Goal: Transaction & Acquisition: Purchase product/service

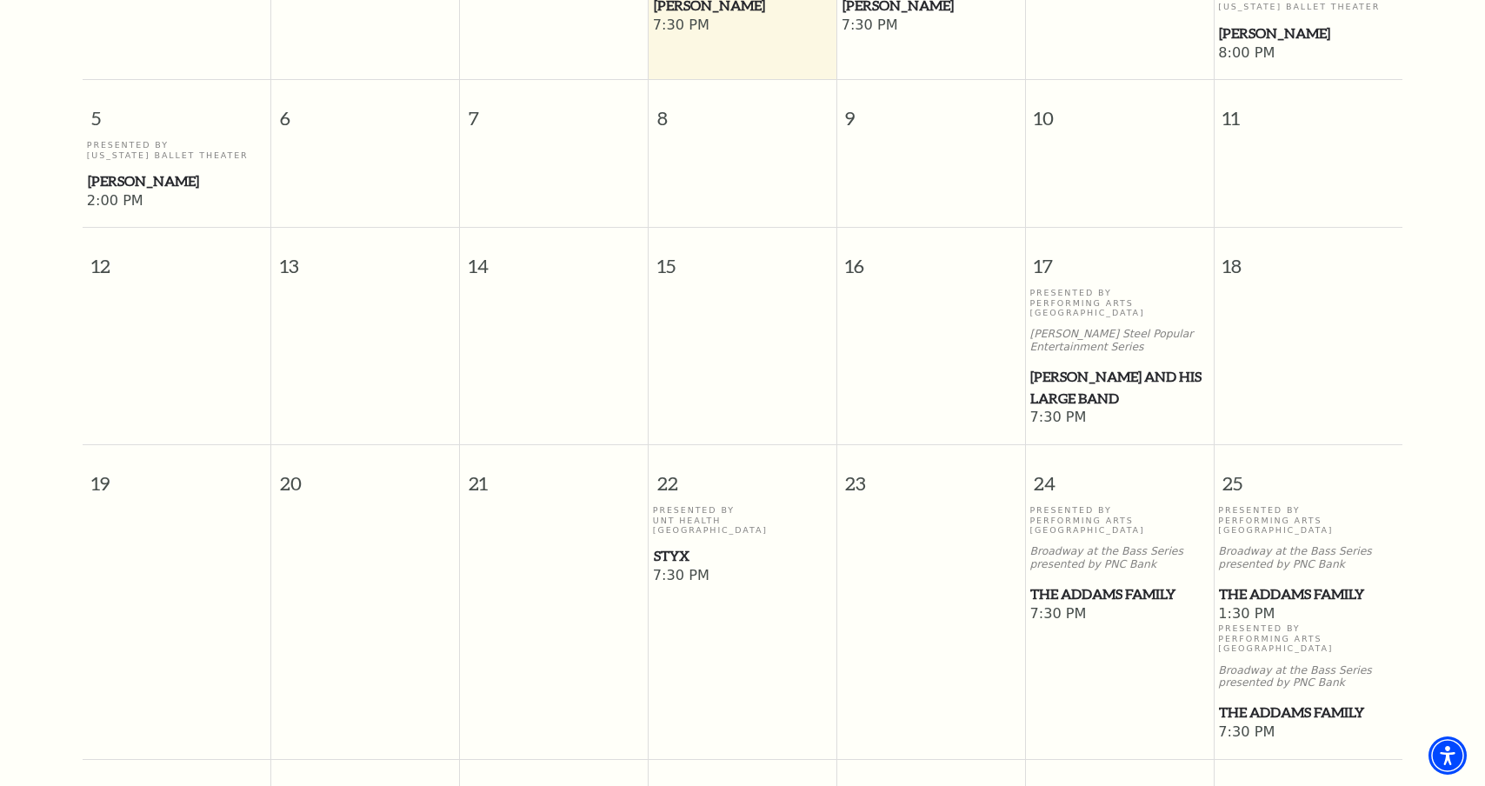
scroll to position [676, 0]
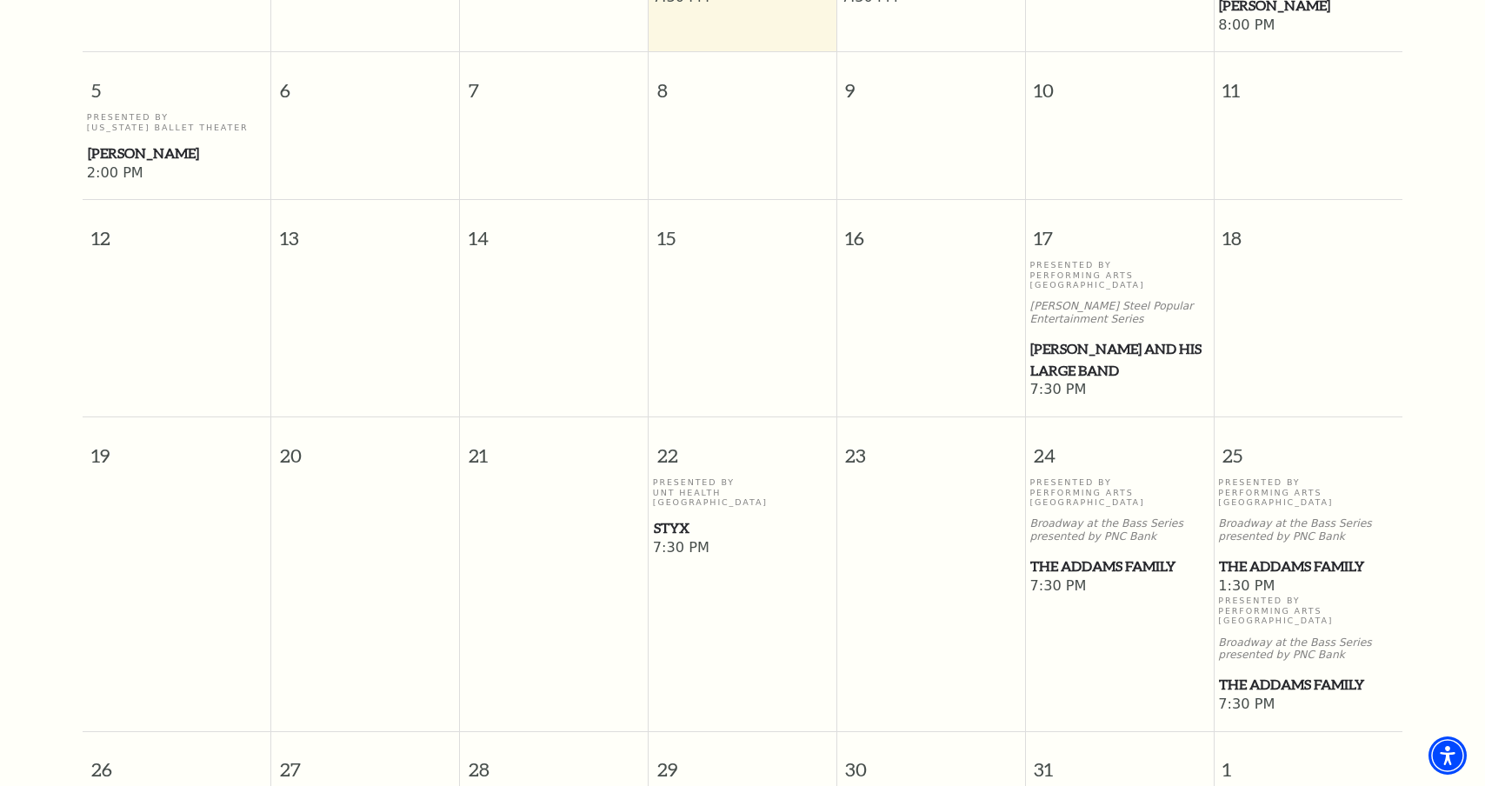
click at [1061, 556] on span "The Addams Family" at bounding box center [1118, 567] width 177 height 22
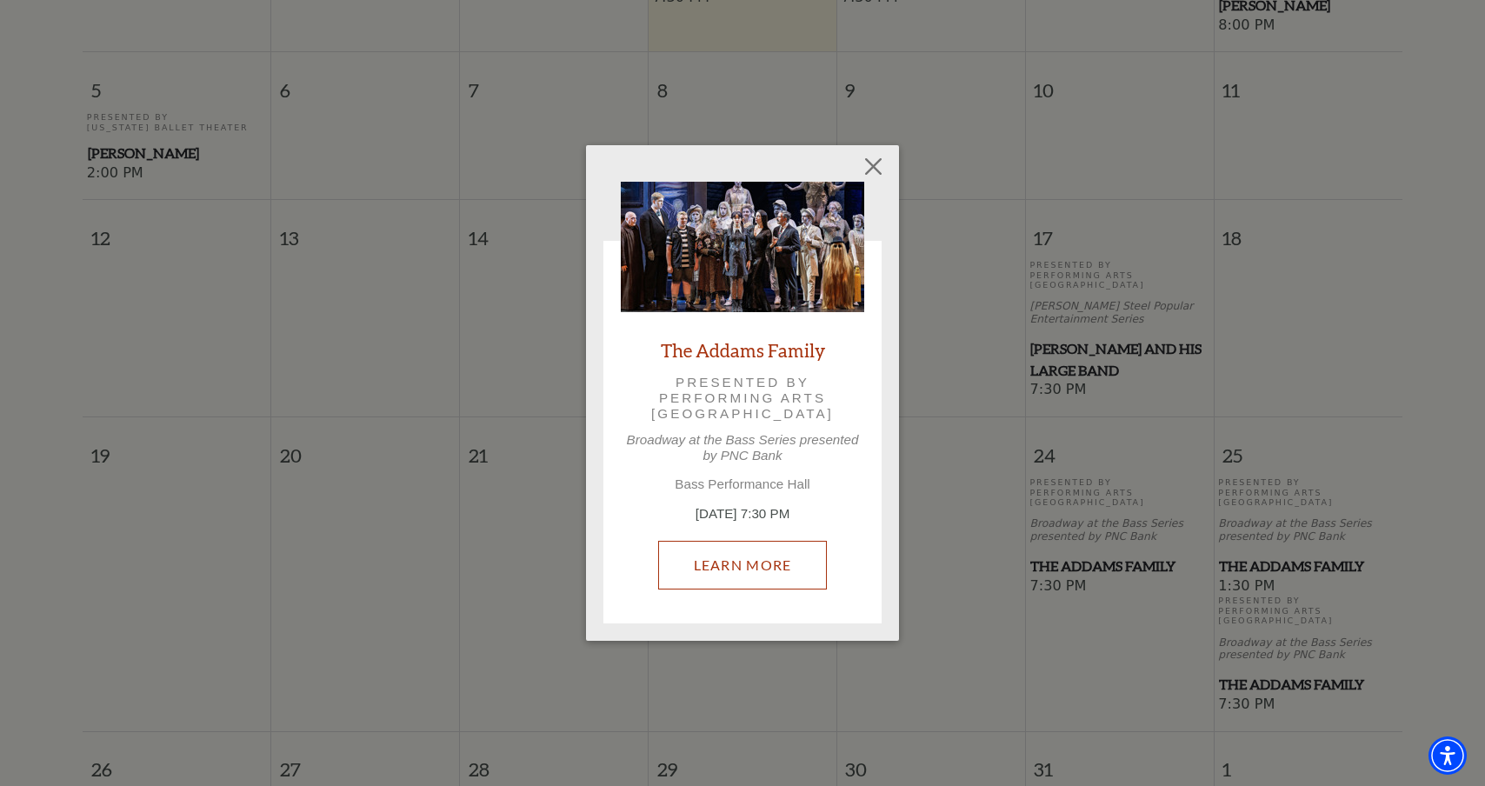
click at [771, 579] on link "Learn More" at bounding box center [743, 565] width 170 height 49
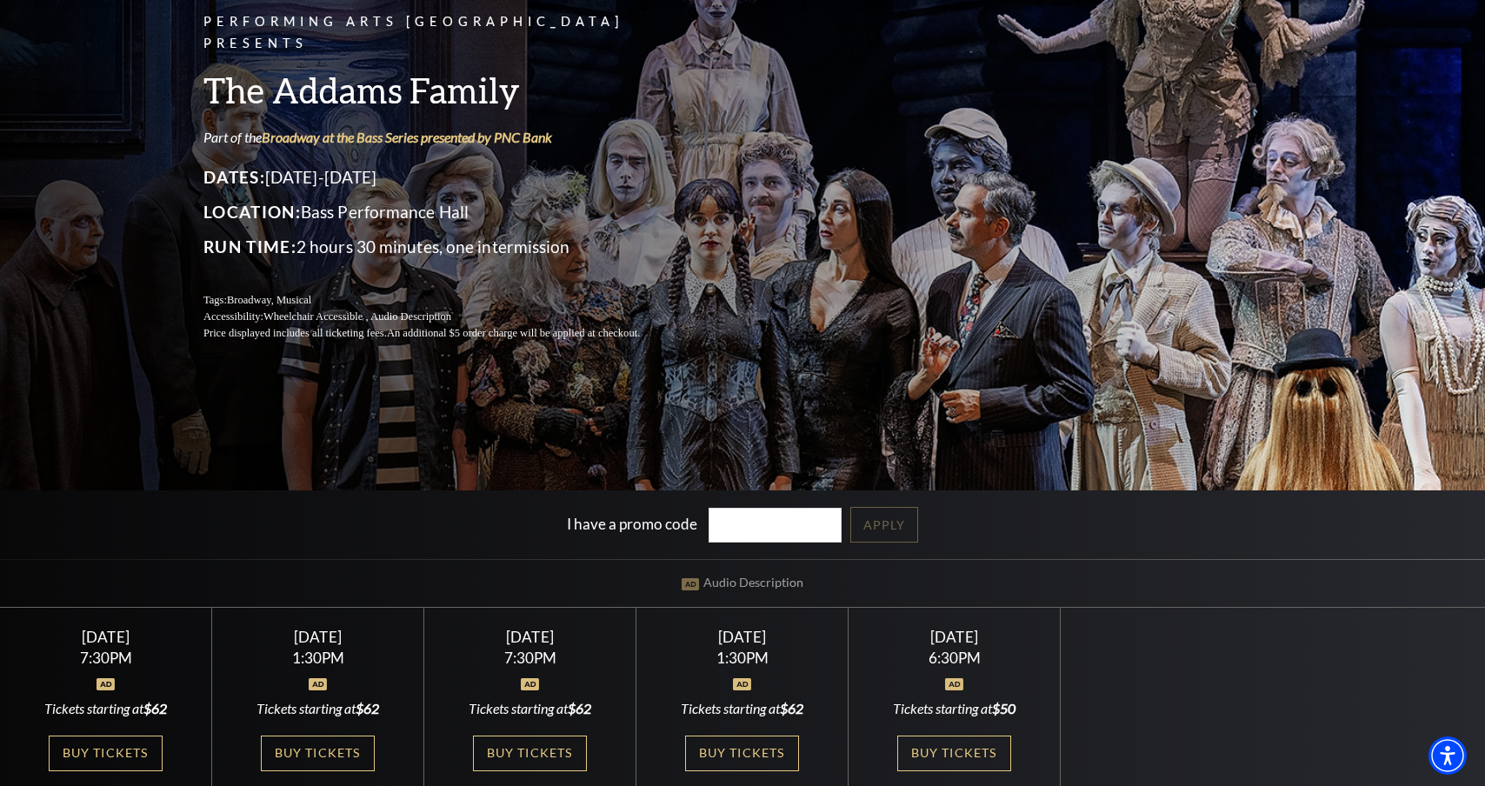
scroll to position [261, 0]
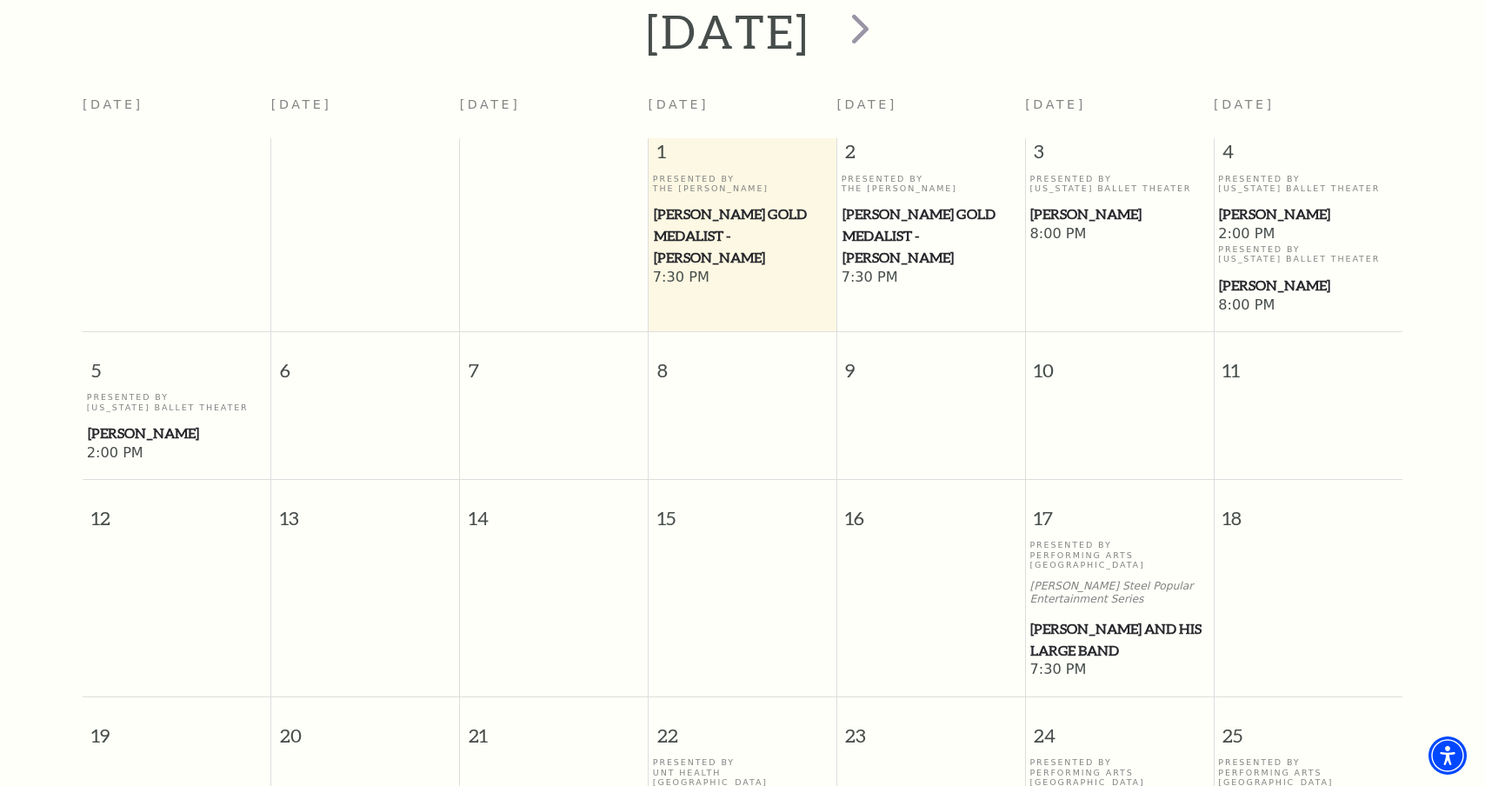
scroll to position [502, 0]
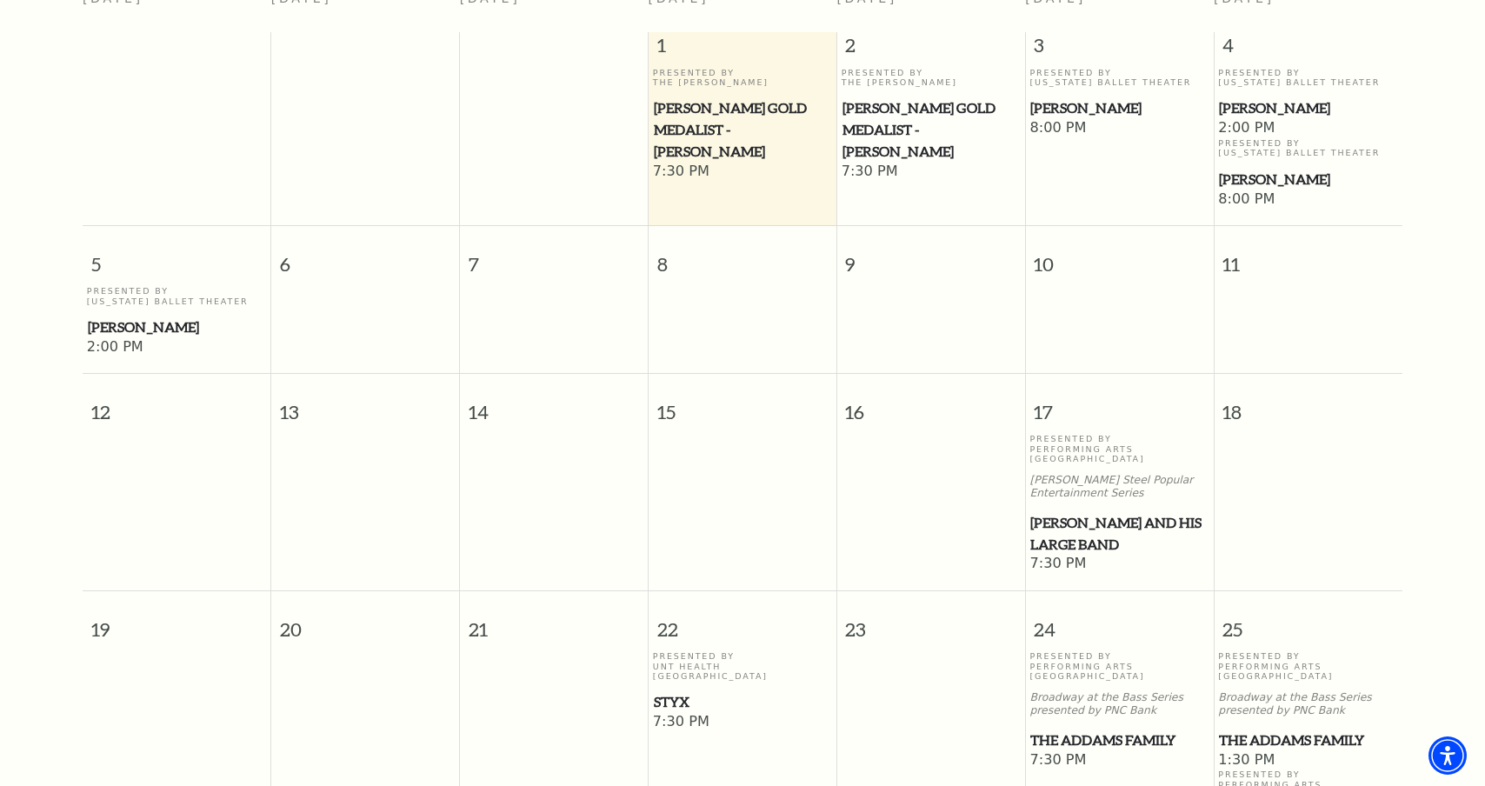
click at [1095, 521] on span "[PERSON_NAME] and his Large Band" at bounding box center [1118, 533] width 177 height 43
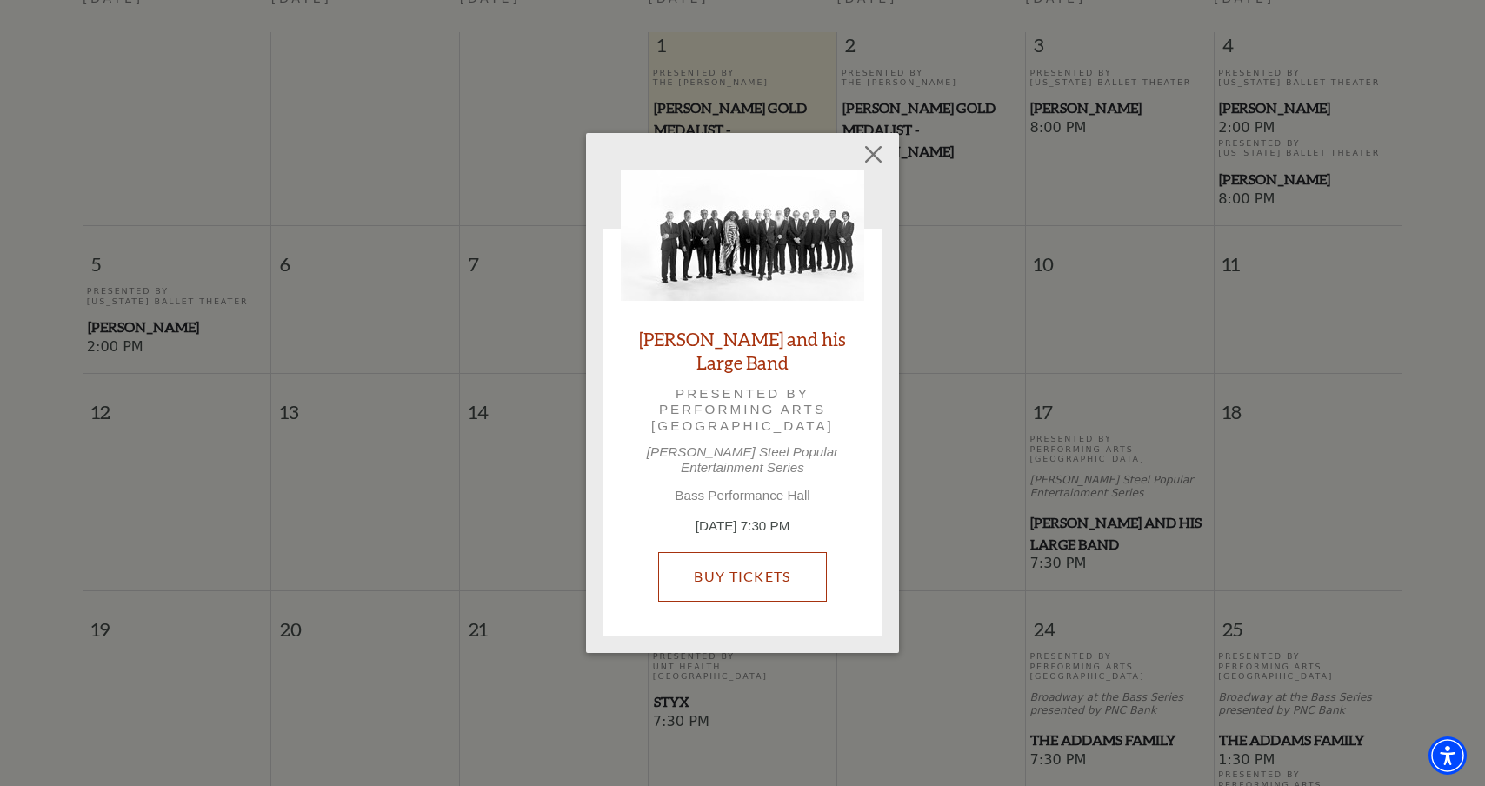
click at [763, 571] on link "Buy Tickets" at bounding box center [742, 576] width 168 height 49
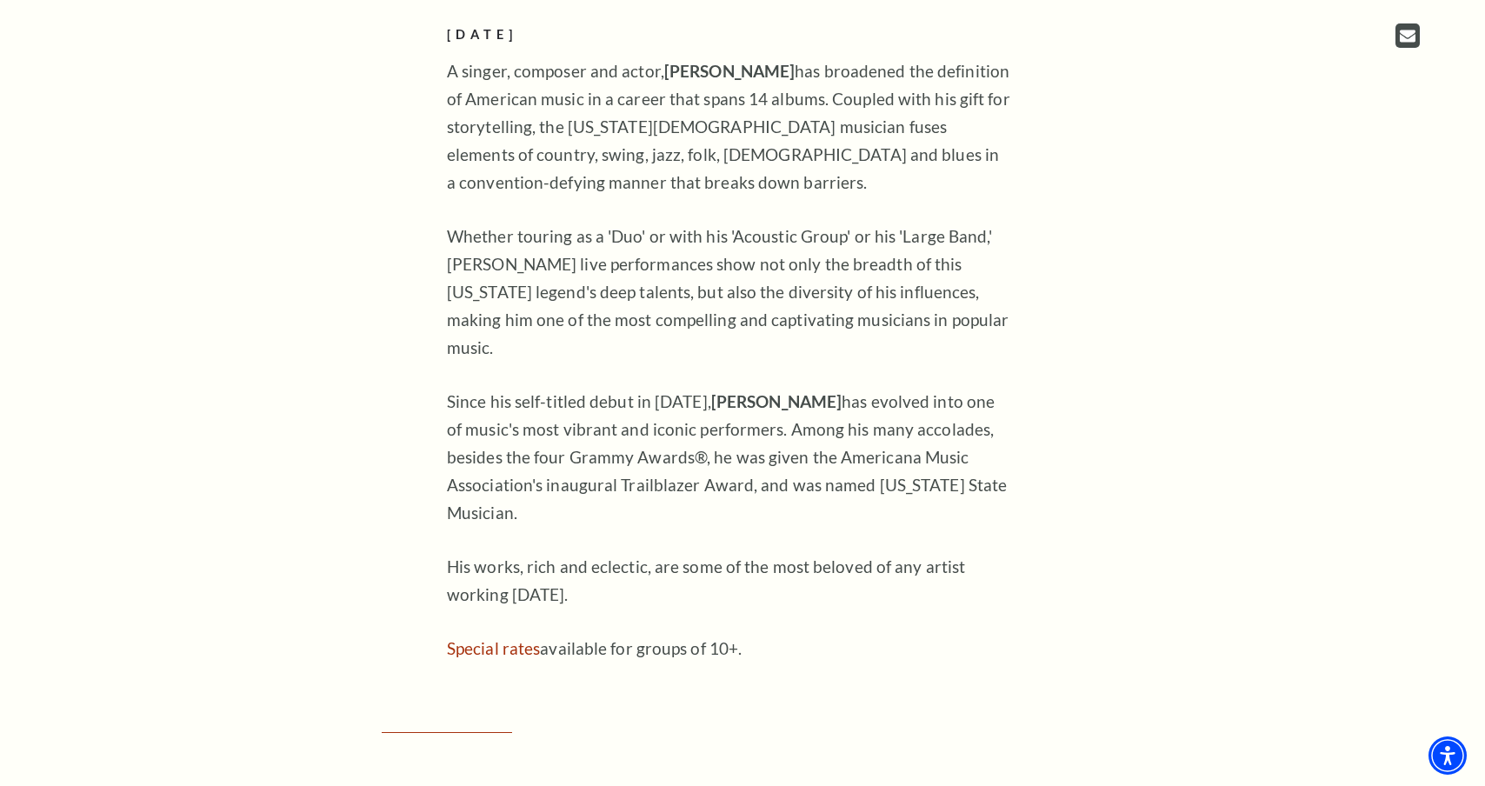
scroll to position [1217, 0]
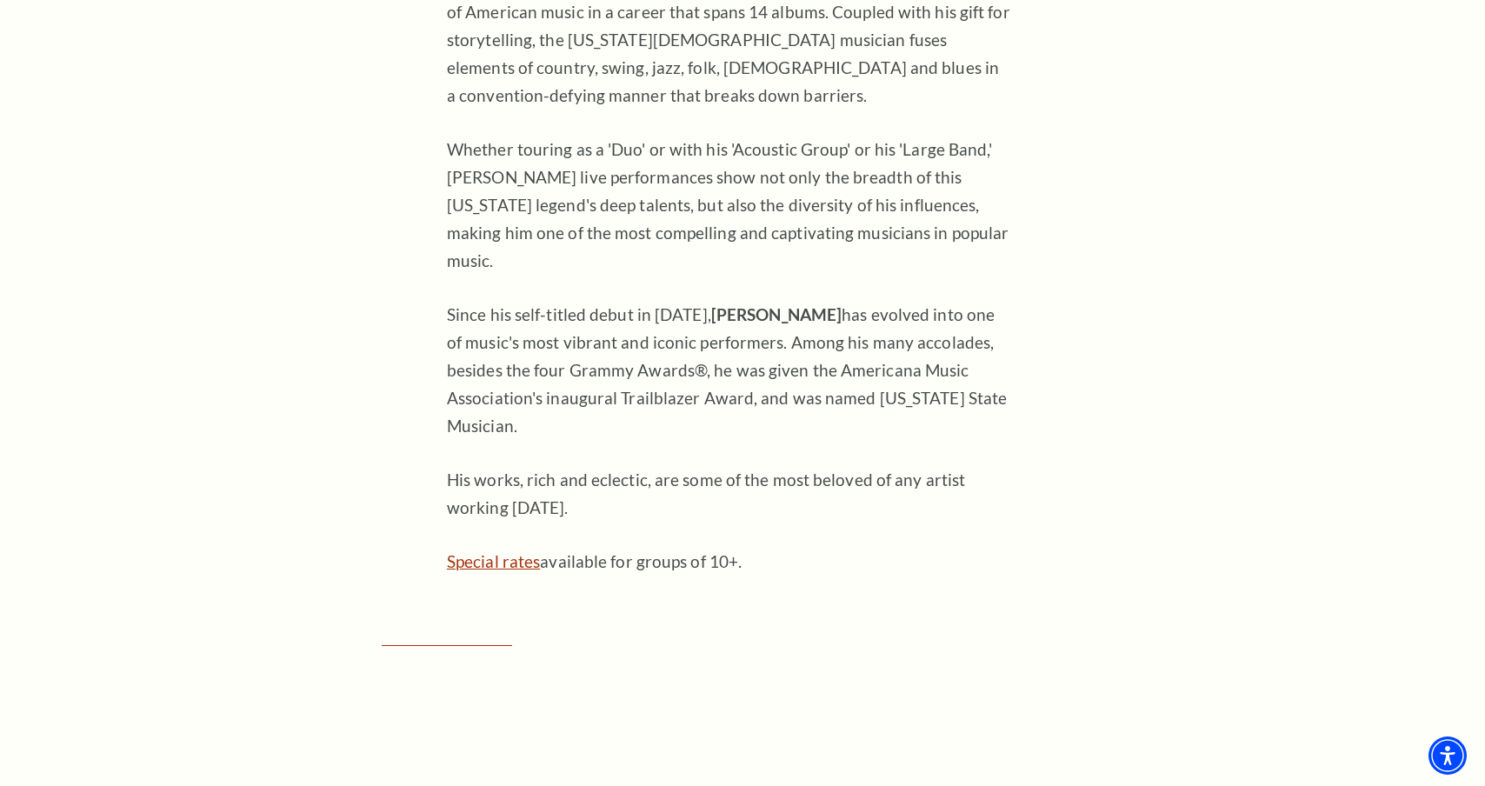
click at [485, 551] on link "Special rates" at bounding box center [493, 561] width 93 height 20
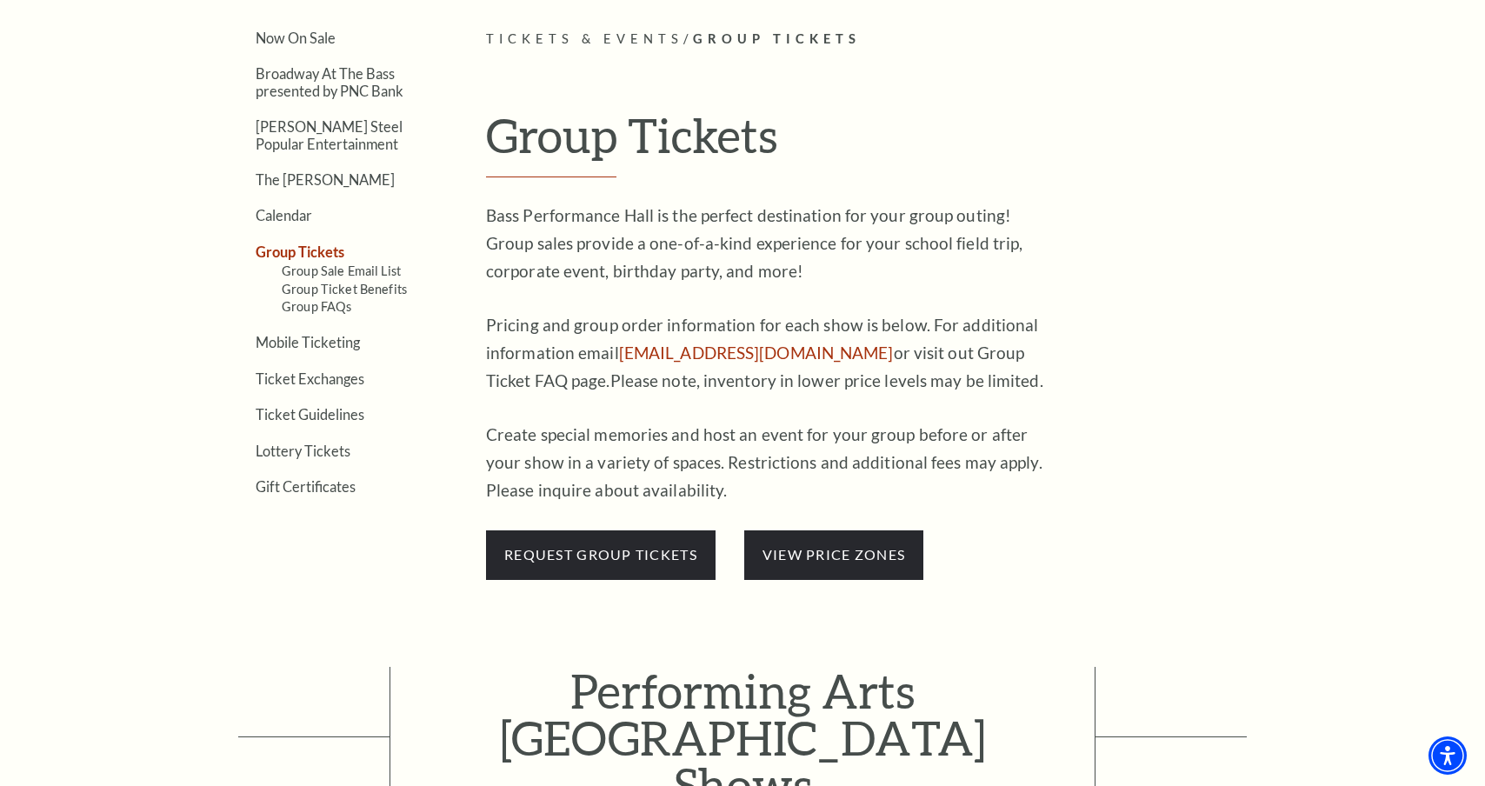
scroll to position [435, 0]
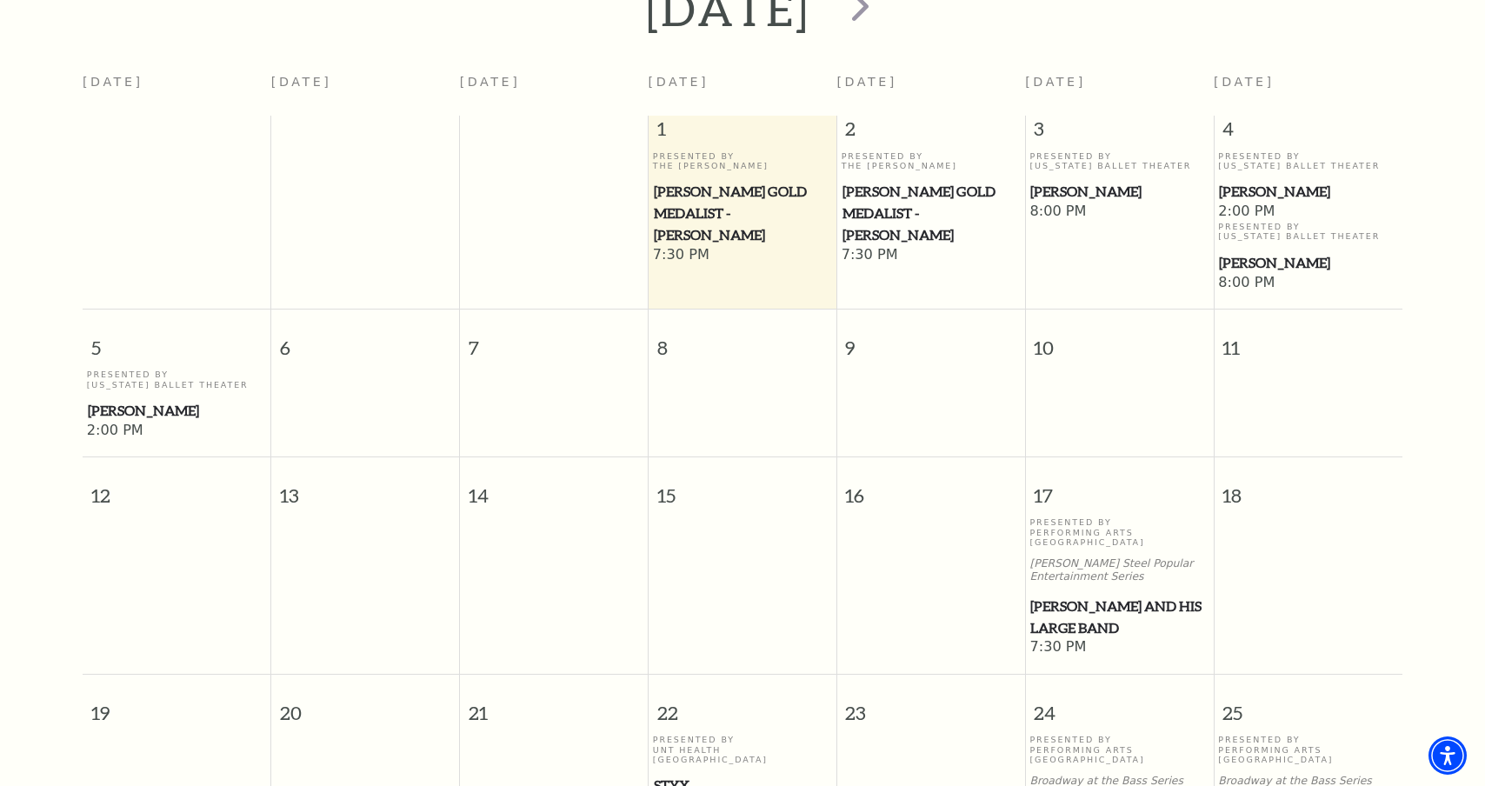
scroll to position [502, 0]
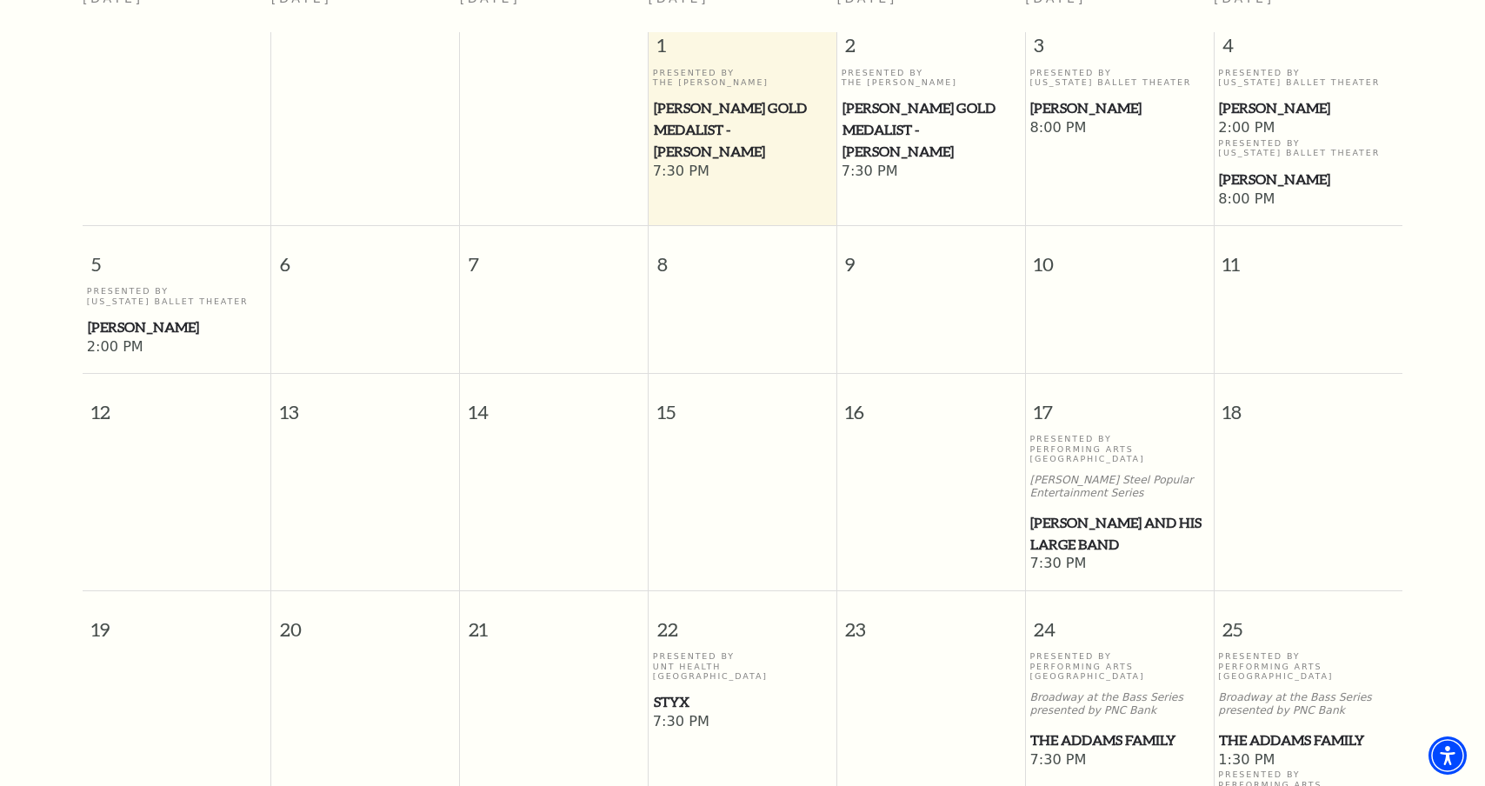
click at [1111, 512] on span "[PERSON_NAME] and his Large Band" at bounding box center [1118, 533] width 177 height 43
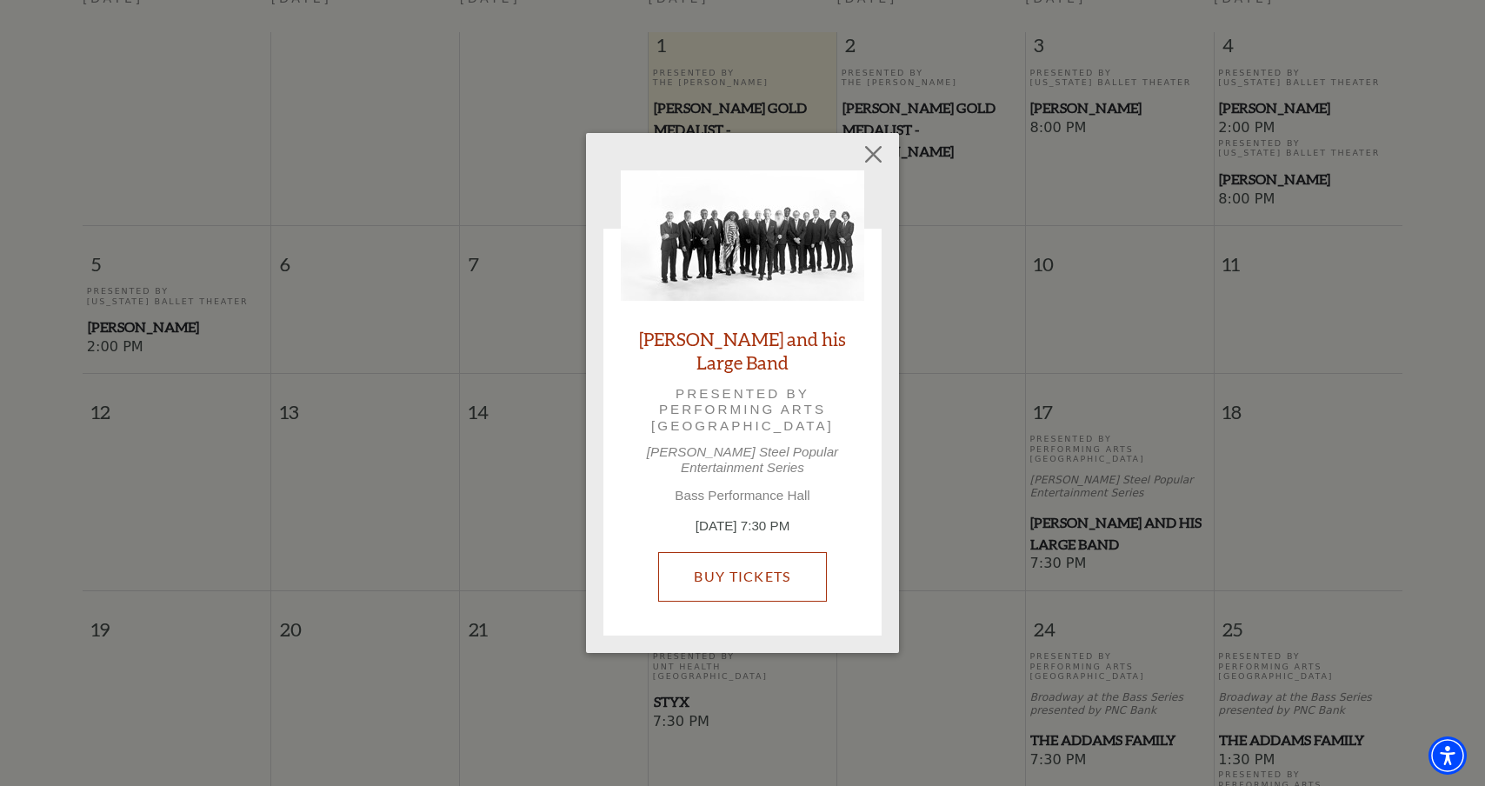
click at [766, 572] on link "Buy Tickets" at bounding box center [742, 576] width 168 height 49
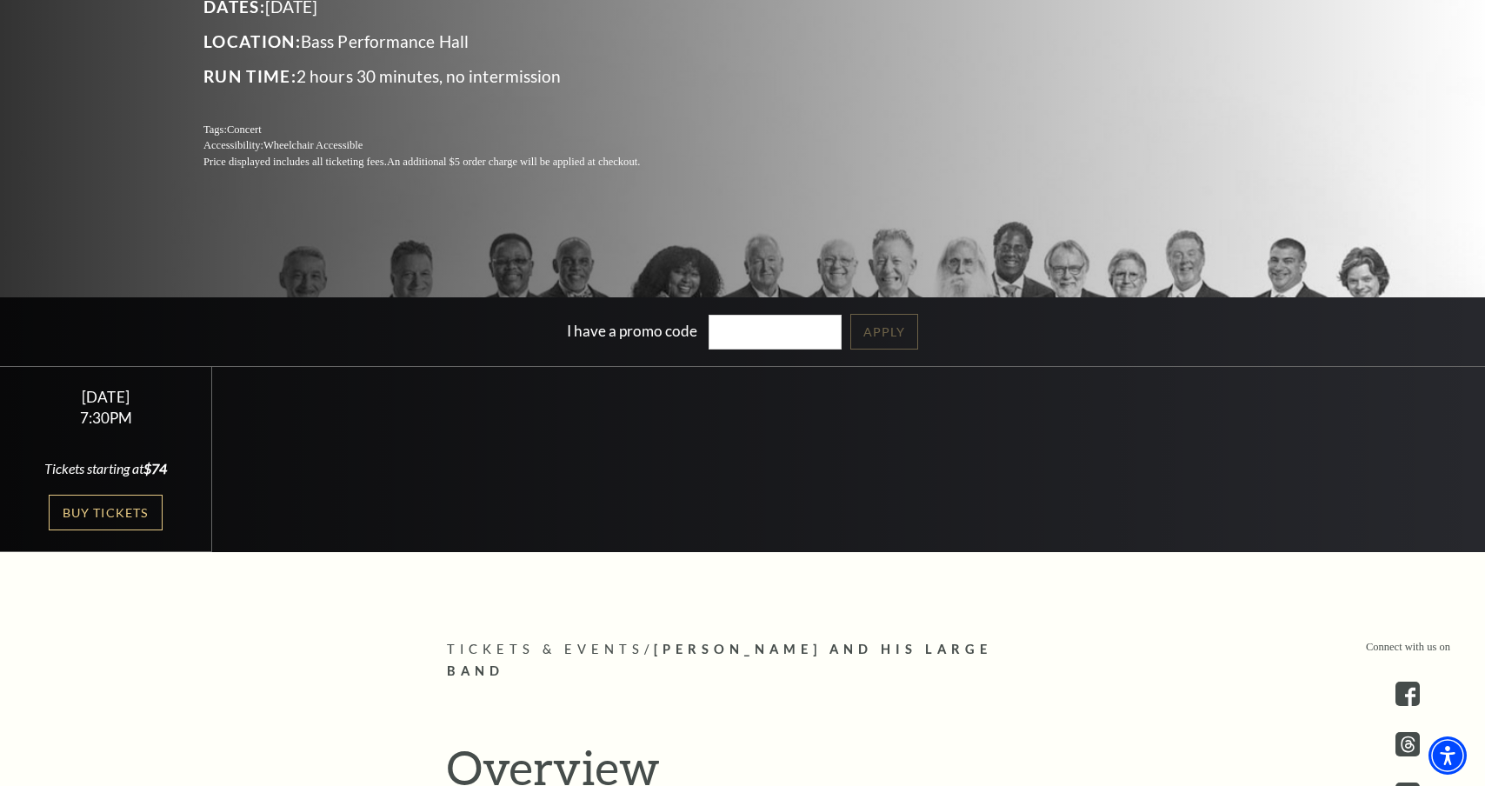
scroll to position [348, 0]
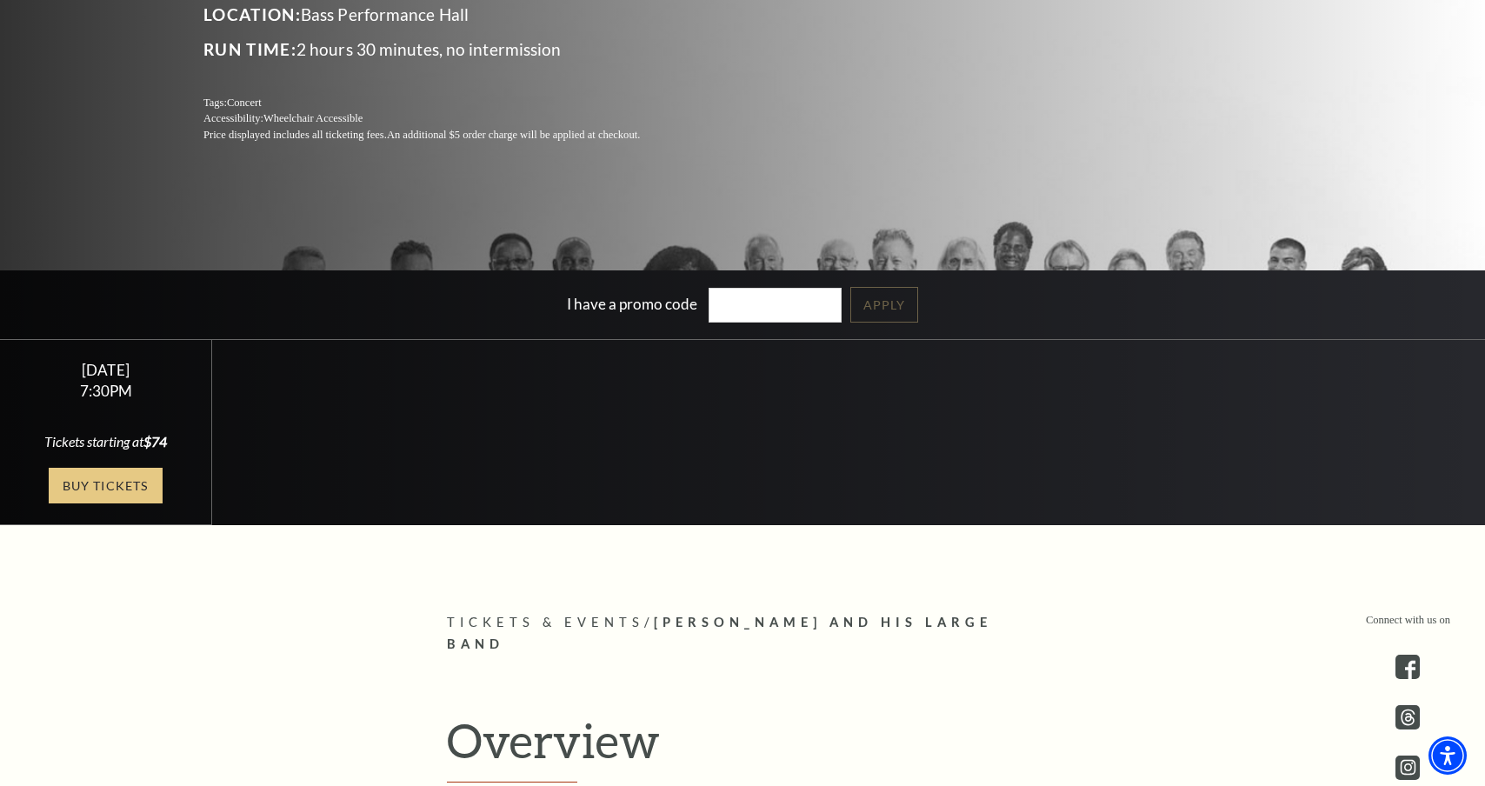
click at [141, 485] on link "Buy Tickets" at bounding box center [105, 486] width 113 height 36
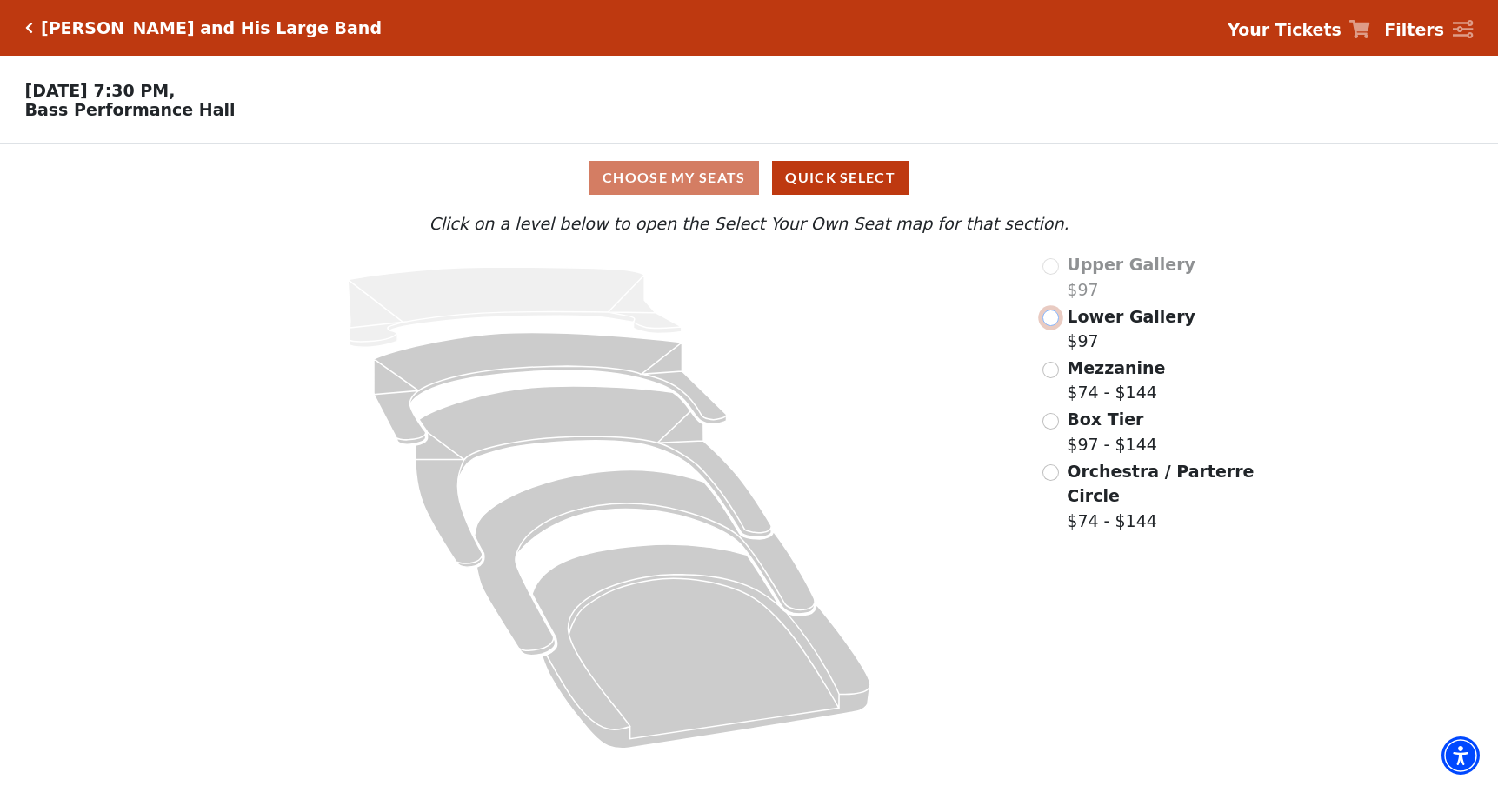
click at [1052, 326] on input "Lower Gallery$97\a" at bounding box center [1051, 318] width 17 height 17
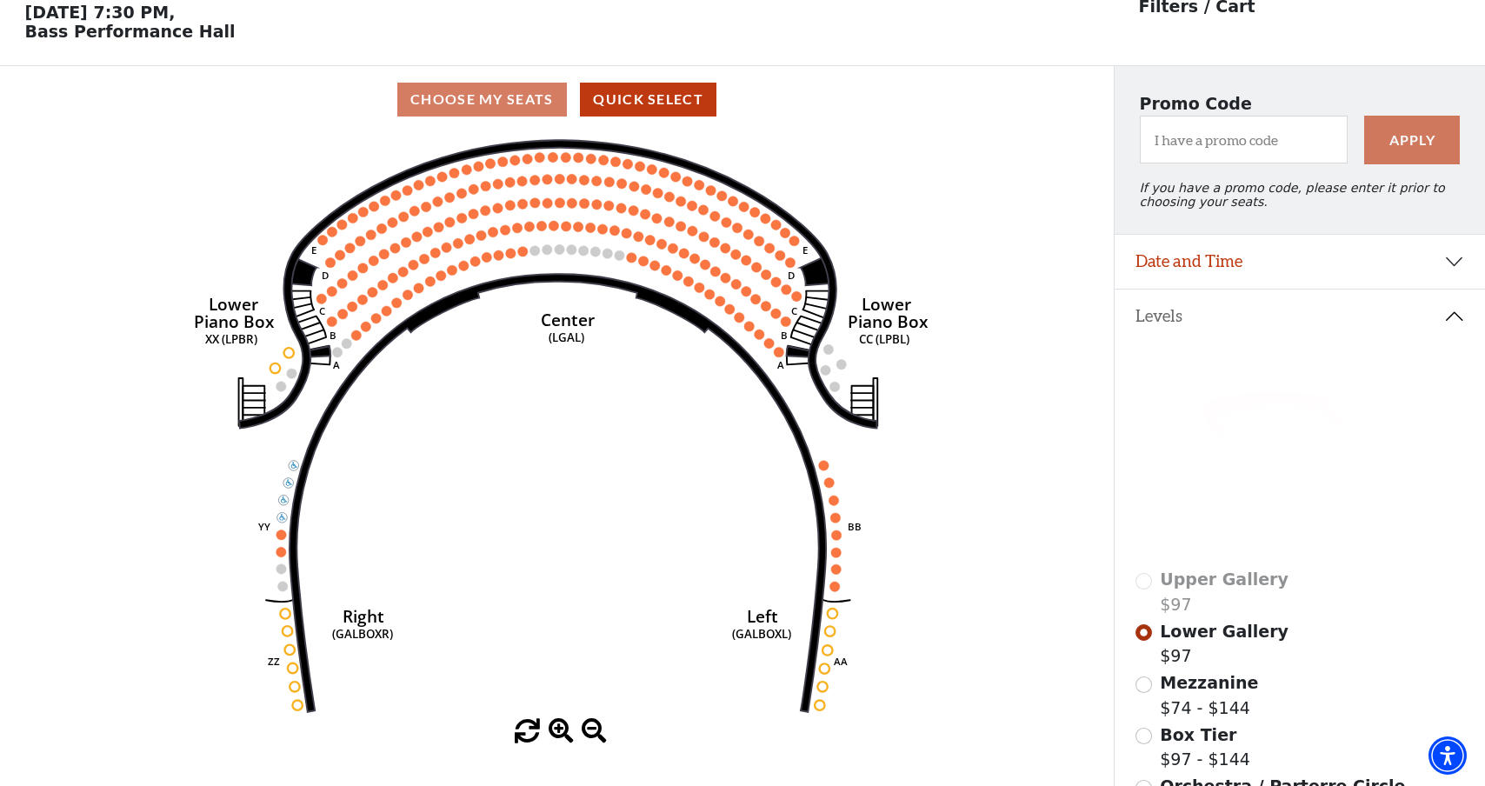
scroll to position [81, 0]
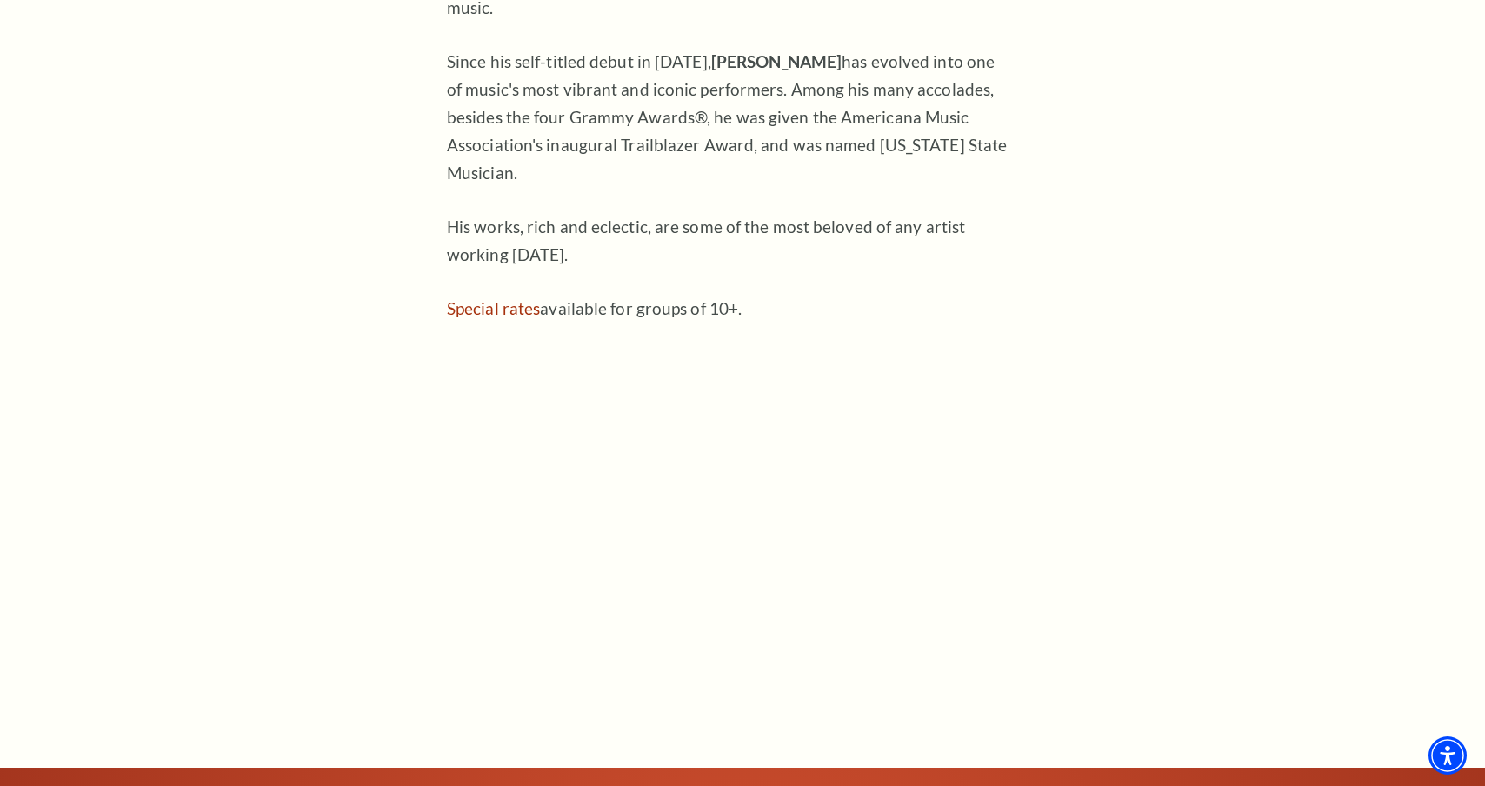
scroll to position [1478, 0]
